Goal: Information Seeking & Learning: Learn about a topic

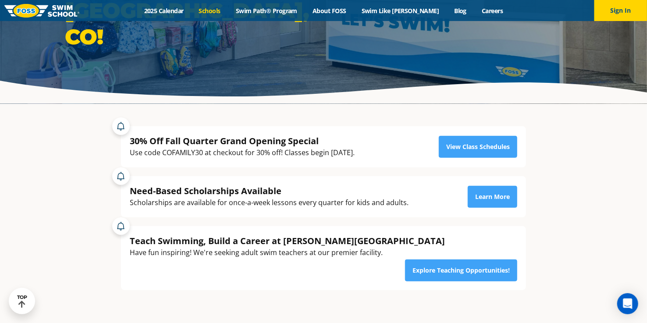
click at [221, 11] on link "Schools" at bounding box center [209, 11] width 37 height 8
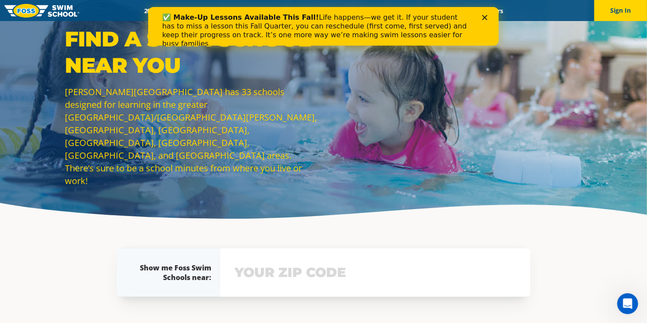
click at [487, 19] on icon "Close" at bounding box center [484, 17] width 5 height 5
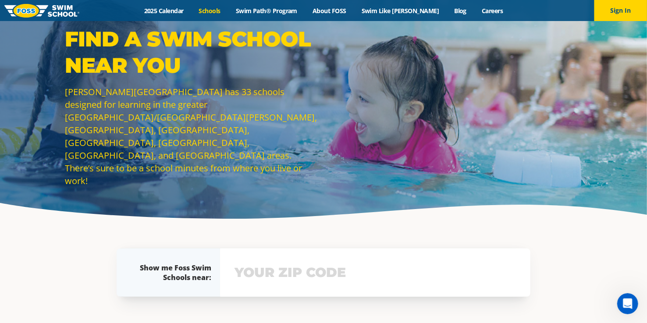
click at [173, 1] on div "Menu 2025 Calendar Schools Swim Path® Program About FOSS Swim Like Regan Blog C…" at bounding box center [323, 10] width 647 height 21
click at [173, 7] on link "2025 Calendar" at bounding box center [163, 11] width 55 height 8
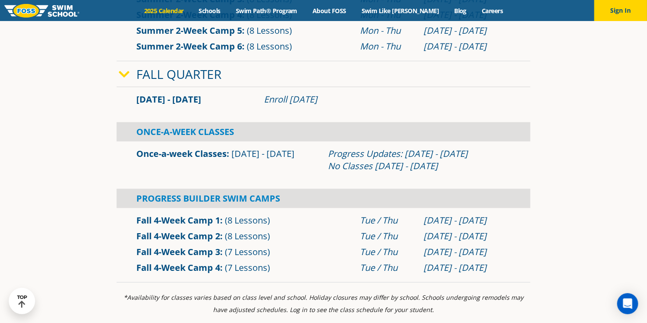
scroll to position [530, 0]
click at [285, 10] on link "Swim Path® Program" at bounding box center [266, 11] width 77 height 8
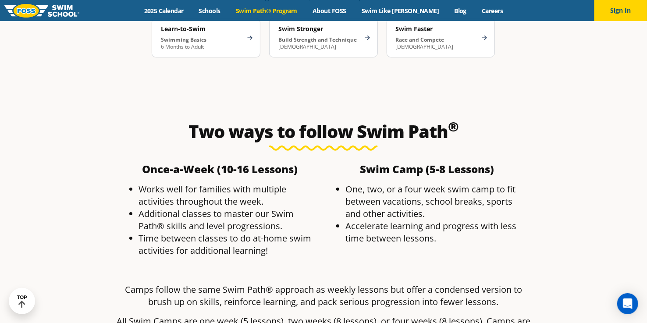
scroll to position [1507, 0]
